Goal: Task Accomplishment & Management: Manage account settings

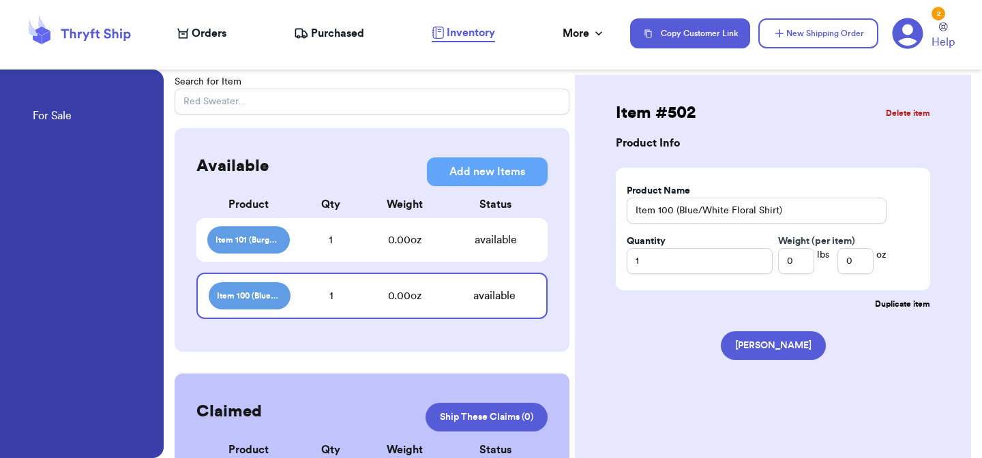
click at [339, 140] on div "Available Add new Items Add new Items Product Qty Weight Status Item 101 (Burgu…" at bounding box center [372, 240] width 395 height 224
click at [947, 47] on span "Help" at bounding box center [942, 42] width 23 height 16
click at [905, 45] on icon at bounding box center [908, 33] width 31 height 31
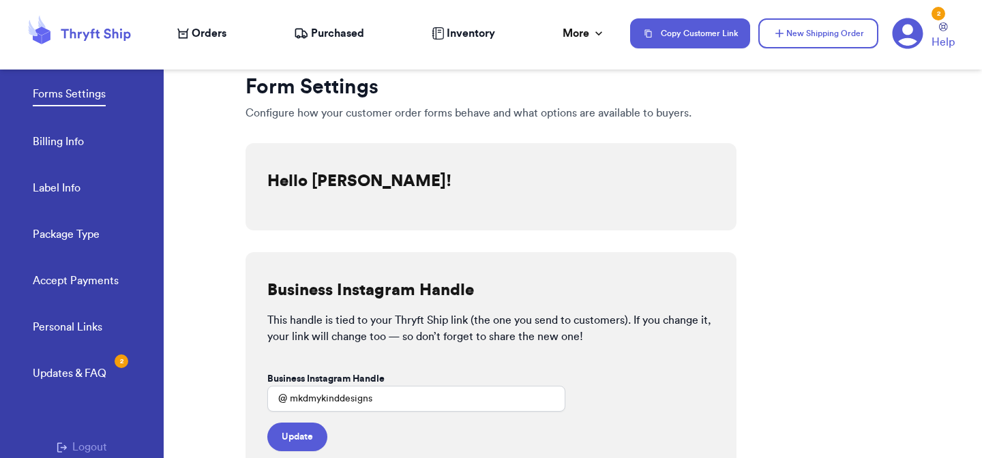
scroll to position [95, 0]
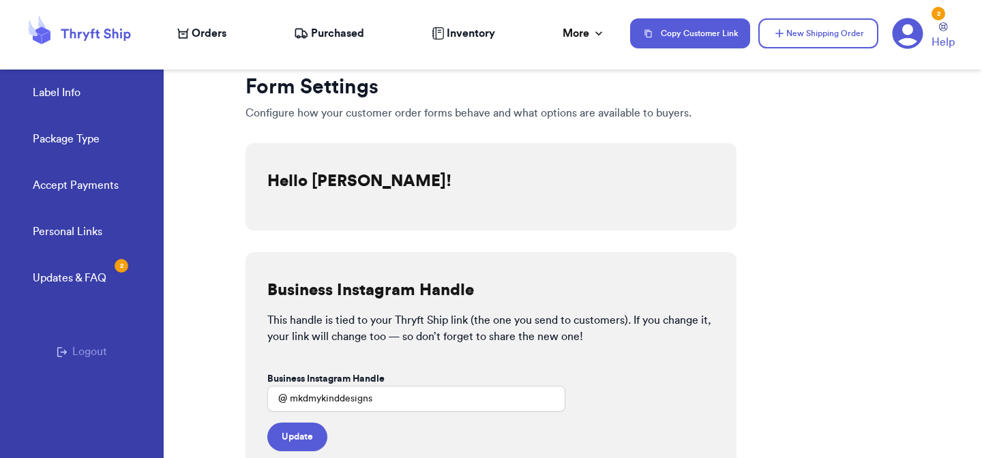
click at [70, 355] on button "Logout" at bounding box center [82, 352] width 50 height 16
